Goal: Find specific page/section: Find specific page/section

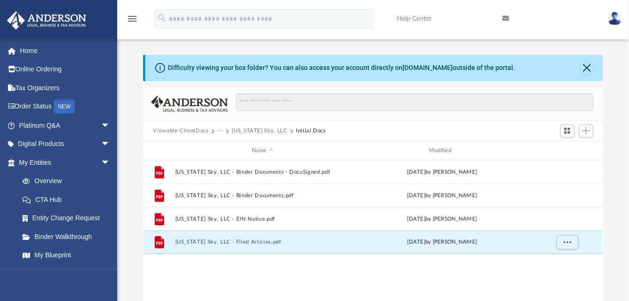
scroll to position [206, 453]
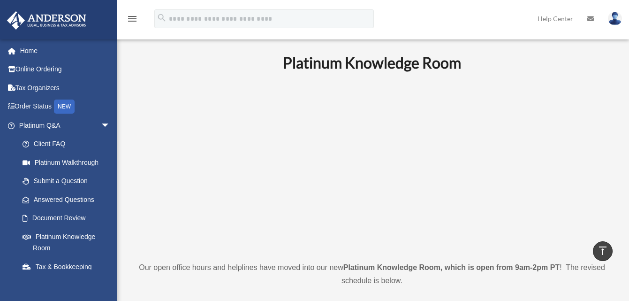
scroll to position [422, 0]
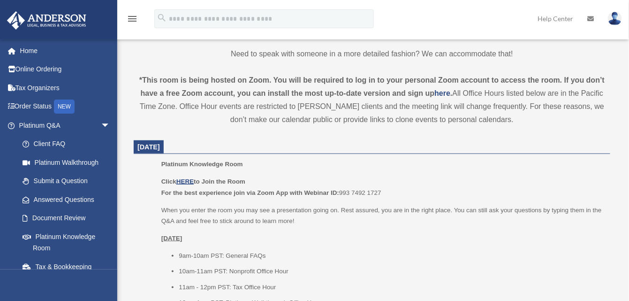
scroll to position [329, 0]
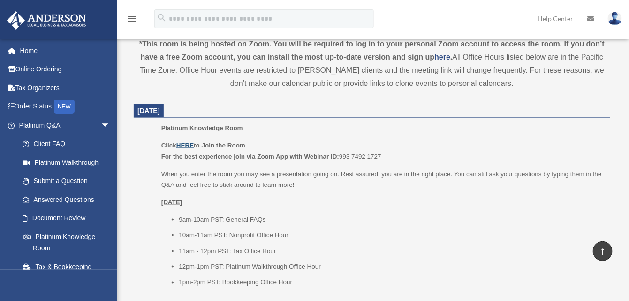
click at [187, 143] on u "HERE" at bounding box center [184, 145] width 17 height 7
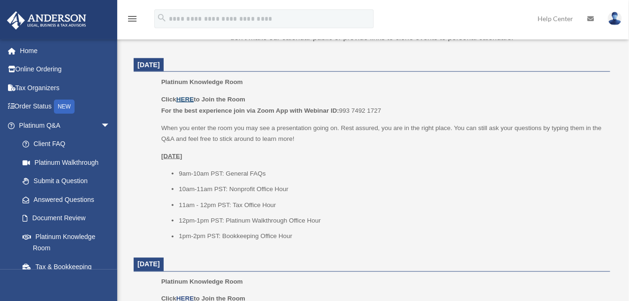
scroll to position [376, 0]
